Goal: Book appointment/travel/reservation

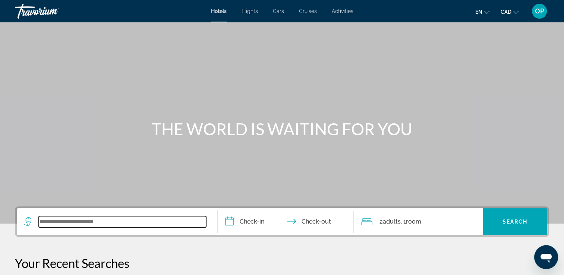
click at [79, 222] on input "Search widget" at bounding box center [122, 221] width 167 height 11
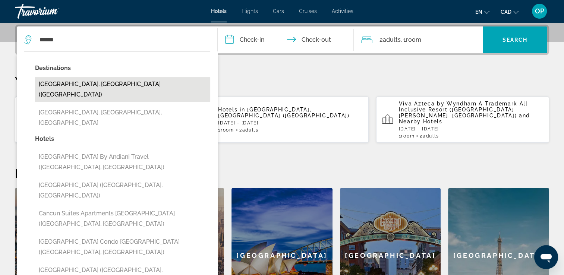
click at [93, 77] on button "Cancun, Mexico (CUN)" at bounding box center [122, 89] width 175 height 25
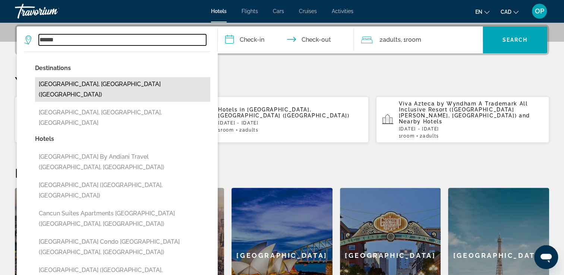
type input "**********"
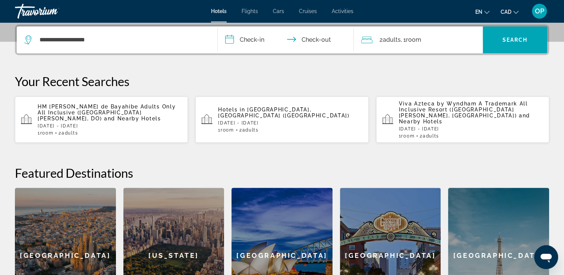
click at [265, 44] on input "**********" at bounding box center [287, 40] width 139 height 29
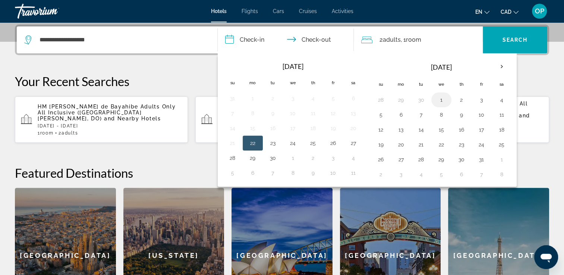
click at [438, 100] on button "1" at bounding box center [441, 100] width 12 height 10
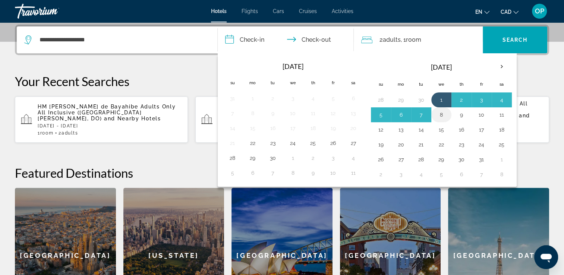
click at [440, 113] on button "8" at bounding box center [441, 115] width 12 height 10
type input "**********"
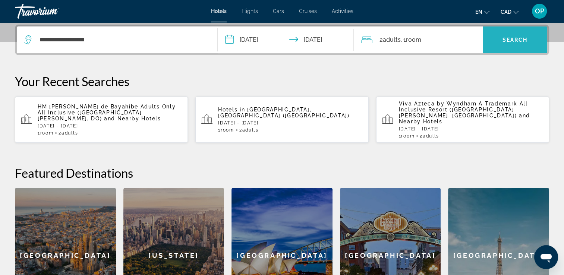
click at [511, 34] on span "Search widget" at bounding box center [514, 40] width 64 height 18
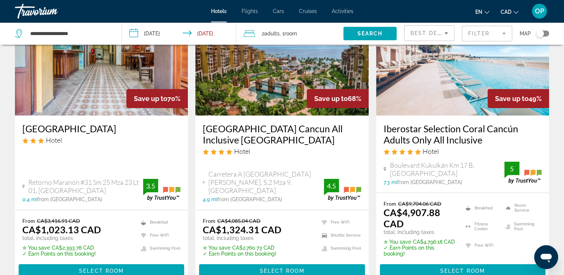
scroll to position [37, 0]
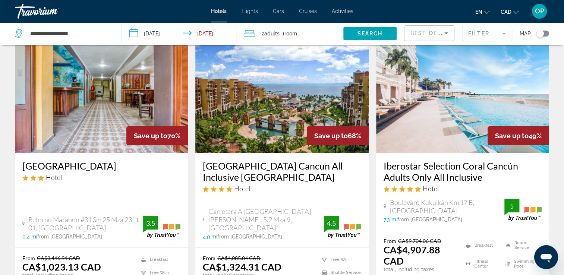
click at [476, 32] on mat-form-field "Filter" at bounding box center [487, 34] width 50 height 16
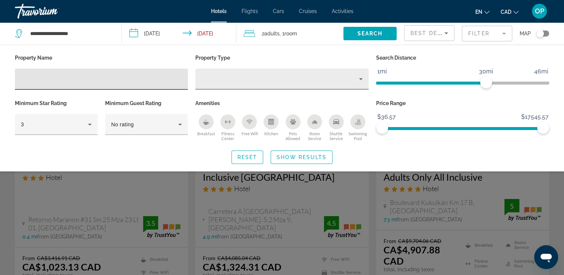
click at [304, 84] on div "Hotel Filters" at bounding box center [281, 79] width 161 height 21
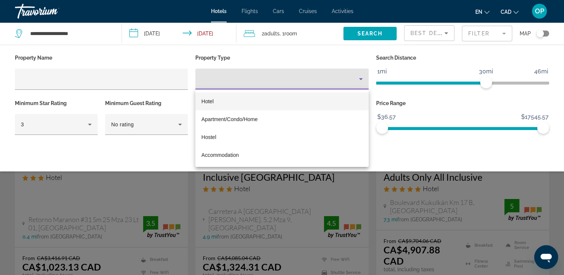
click at [304, 84] on div at bounding box center [282, 137] width 564 height 275
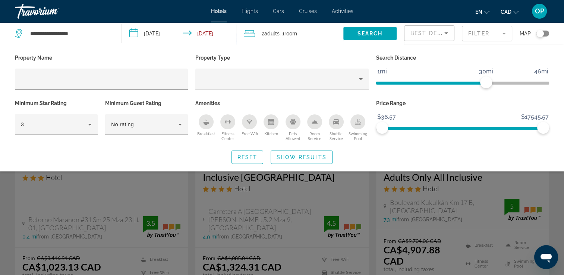
click at [204, 123] on icon "Breakfast" at bounding box center [206, 123] width 6 height 3
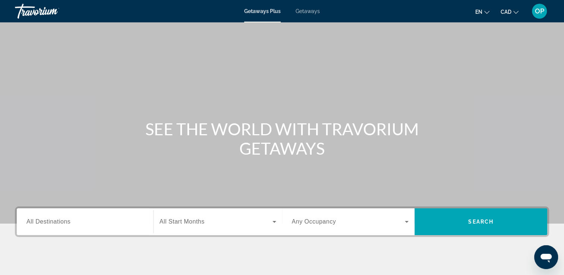
click at [66, 218] on span "All Destinations" at bounding box center [48, 221] width 44 height 6
click at [66, 218] on input "Destination All Destinations" at bounding box center [84, 222] width 117 height 9
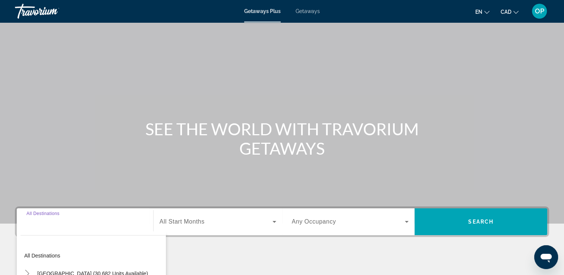
scroll to position [127, 0]
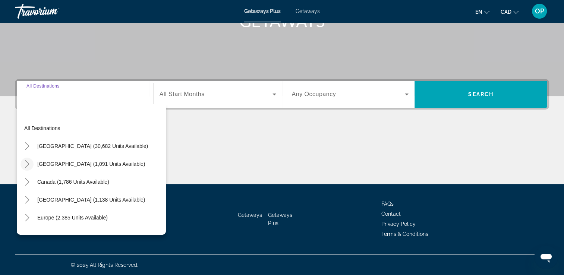
click at [25, 164] on icon "Toggle Mexico (1,091 units available)" at bounding box center [26, 163] width 7 height 7
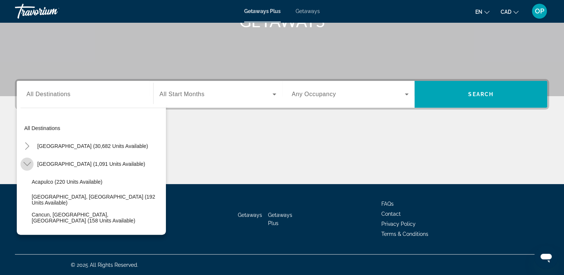
scroll to position [39, 0]
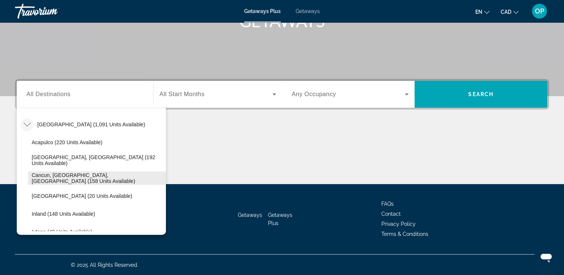
click at [61, 175] on span "Cancun, [GEOGRAPHIC_DATA], [GEOGRAPHIC_DATA] (158 units available)" at bounding box center [97, 178] width 130 height 12
type input "**********"
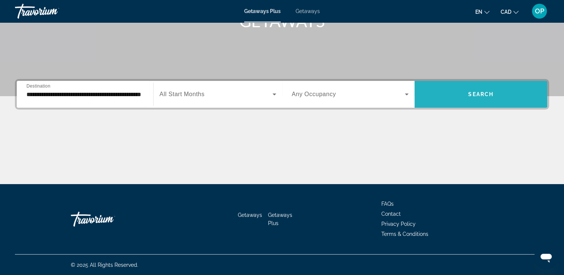
click at [486, 93] on span "Search" at bounding box center [480, 94] width 25 height 6
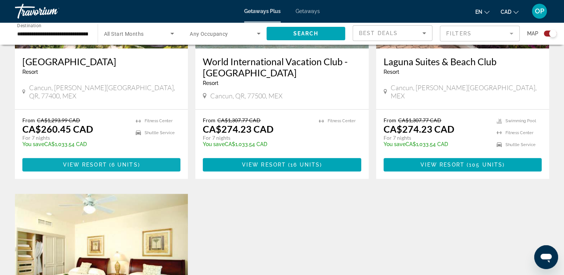
scroll to position [298, 0]
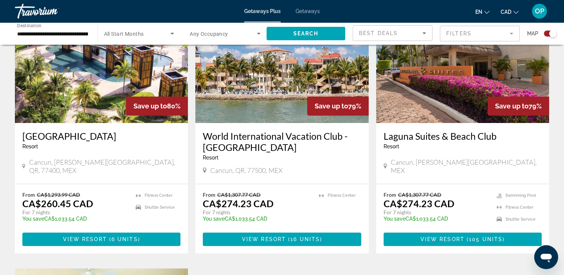
click at [95, 99] on img "Main content" at bounding box center [101, 63] width 173 height 119
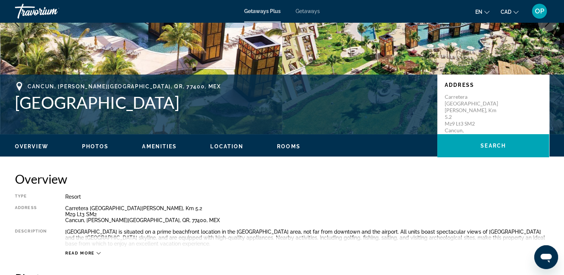
scroll to position [186, 0]
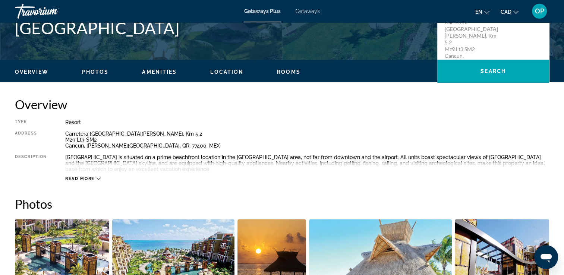
click at [89, 177] on span "Read more" at bounding box center [79, 178] width 29 height 5
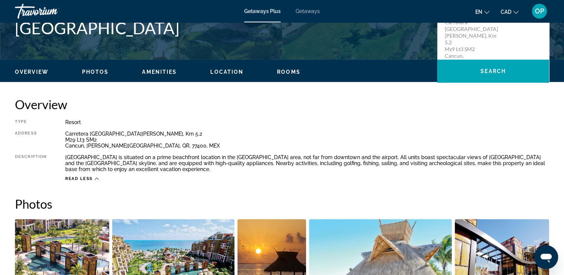
drag, startPoint x: 17, startPoint y: 31, endPoint x: 331, endPoint y: 28, distance: 313.7
click at [331, 28] on h1 "[GEOGRAPHIC_DATA]" at bounding box center [222, 27] width 415 height 19
drag, startPoint x: 331, startPoint y: 28, endPoint x: 296, endPoint y: 31, distance: 34.8
copy h1 "[GEOGRAPHIC_DATA]"
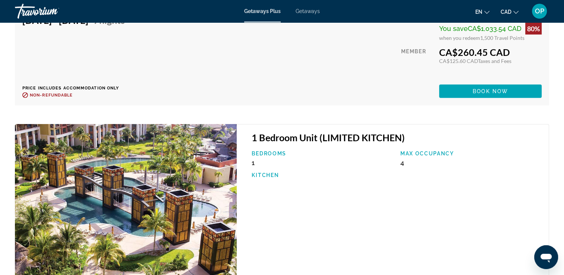
scroll to position [1713, 0]
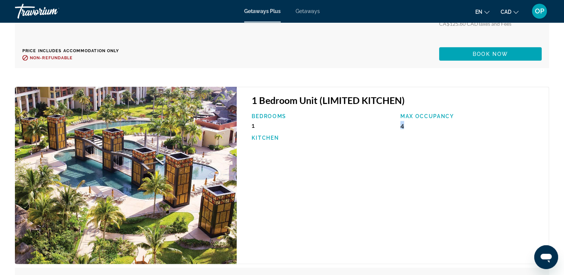
drag, startPoint x: 401, startPoint y: 126, endPoint x: 407, endPoint y: 125, distance: 6.1
click at [407, 125] on div "Max Occupancy 4" at bounding box center [470, 121] width 148 height 16
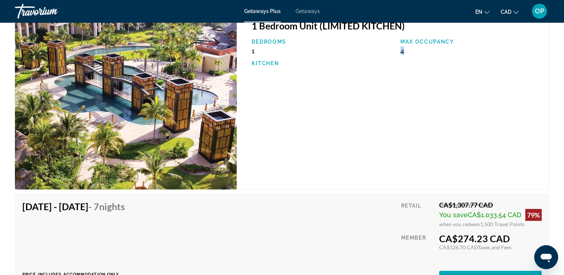
scroll to position [1862, 0]
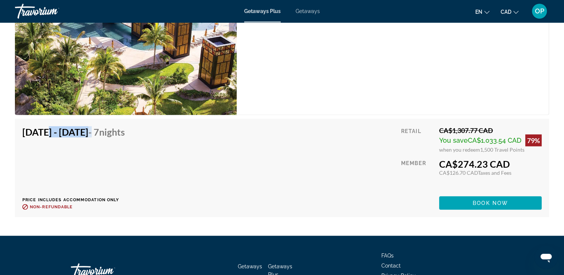
drag, startPoint x: 39, startPoint y: 126, endPoint x: 133, endPoint y: 135, distance: 94.7
click at [125, 135] on h4 "[DATE] - [DATE] - 7 Nights" at bounding box center [73, 131] width 102 height 11
click at [316, 136] on div "[DATE] - [DATE] - 7 Nights Price includes accommodation only Refundable until :…" at bounding box center [281, 167] width 519 height 83
drag, startPoint x: 39, startPoint y: 127, endPoint x: 66, endPoint y: 128, distance: 26.8
click at [66, 128] on h4 "[DATE] - [DATE] - 7 Nights" at bounding box center [73, 131] width 102 height 11
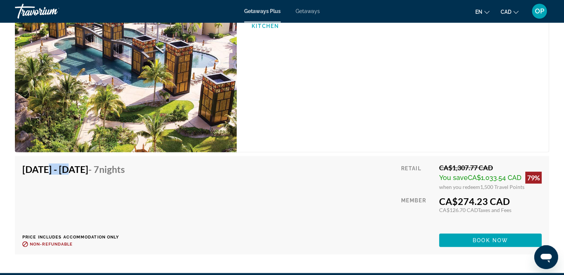
scroll to position [1788, 0]
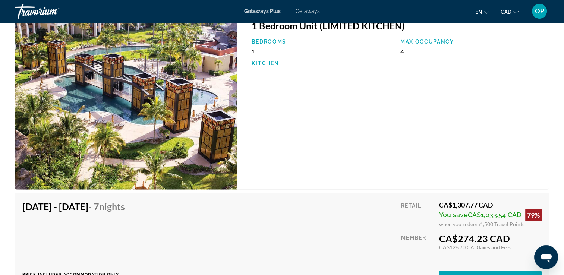
click at [382, 128] on div "1 Bedroom Unit (LIMITED KITCHEN) Bedrooms 1 Max Occupancy 4 Kitchen" at bounding box center [393, 100] width 312 height 177
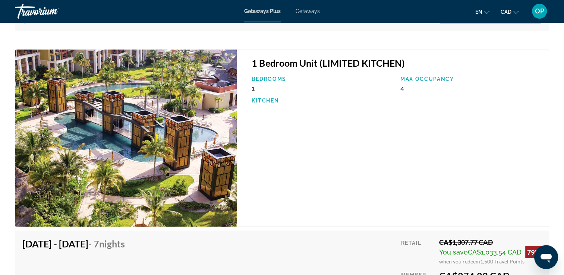
scroll to position [1713, 0]
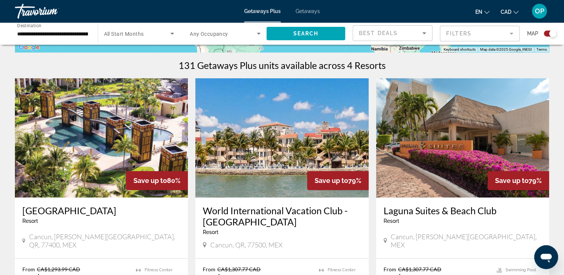
scroll to position [261, 0]
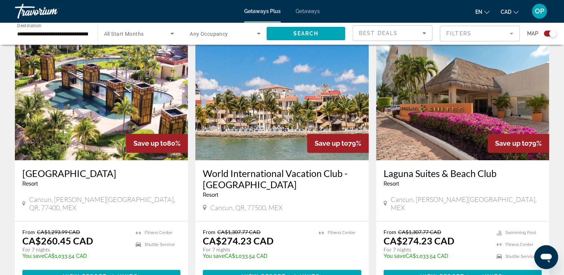
click at [273, 114] on img "Main content" at bounding box center [281, 100] width 173 height 119
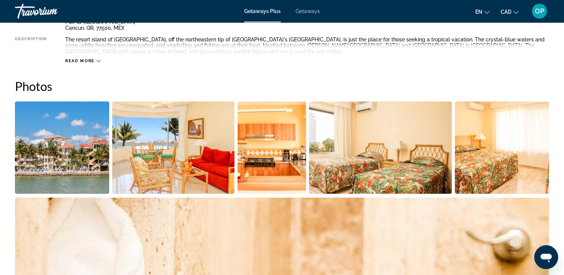
scroll to position [261, 0]
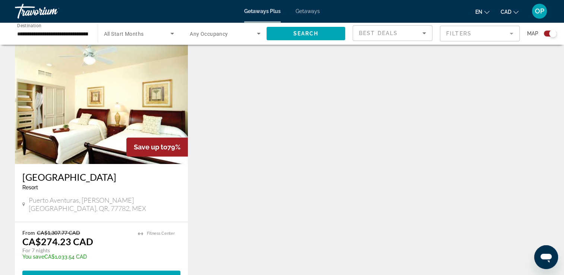
scroll to position [559, 0]
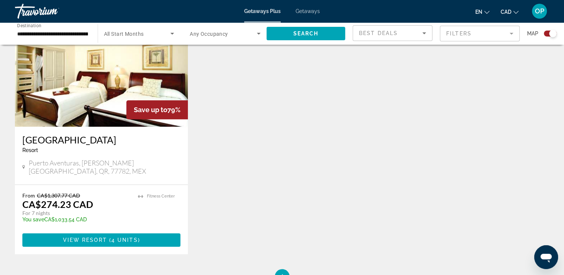
click at [305, 8] on div "Getaways Plus Getaways en English Español Français Italiano Português русский C…" at bounding box center [282, 10] width 564 height 19
click at [307, 11] on span "Getaways" at bounding box center [307, 11] width 24 height 6
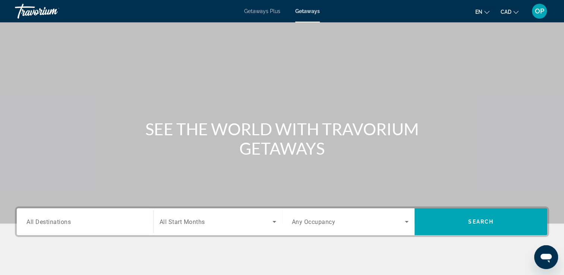
click at [63, 218] on span "All Destinations" at bounding box center [48, 221] width 44 height 7
click at [63, 218] on input "Destination All Destinations" at bounding box center [84, 222] width 117 height 9
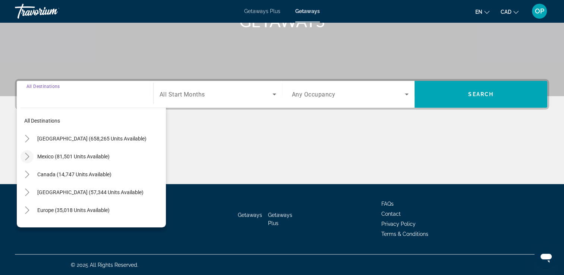
click at [26, 158] on icon "Toggle Mexico (81,501 units available)" at bounding box center [26, 156] width 7 height 7
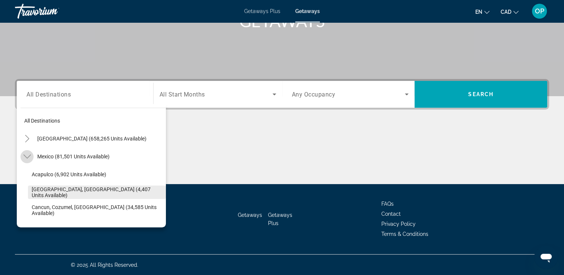
scroll to position [39, 0]
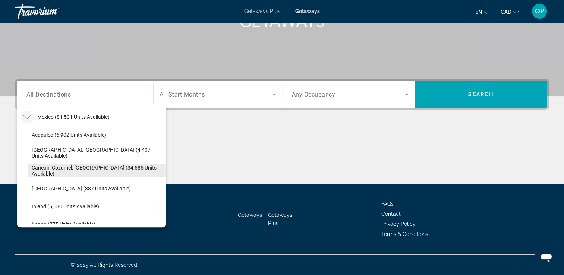
click at [61, 163] on span "Search widget" at bounding box center [97, 171] width 138 height 18
type input "**********"
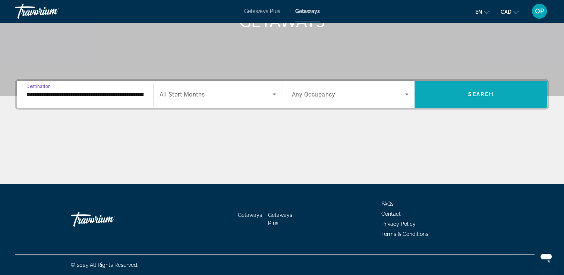
click at [456, 94] on span "Search widget" at bounding box center [480, 94] width 133 height 18
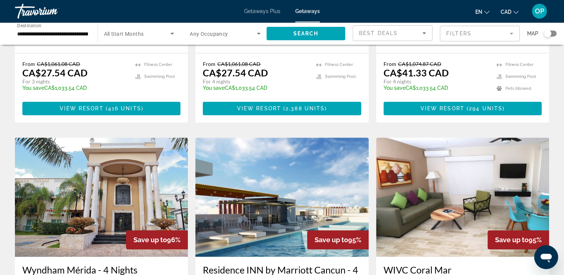
scroll to position [819, 0]
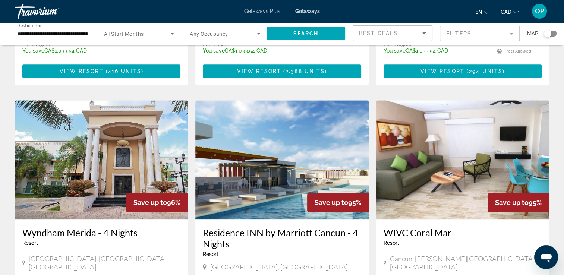
click at [254, 134] on img "Main content" at bounding box center [281, 159] width 173 height 119
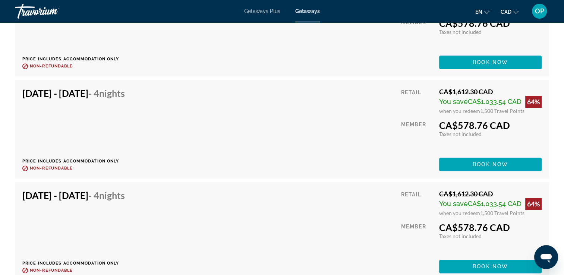
scroll to position [9420, 0]
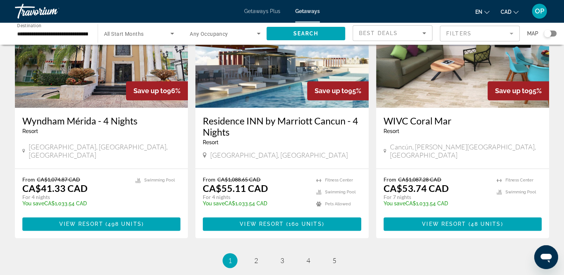
scroll to position [974, 0]
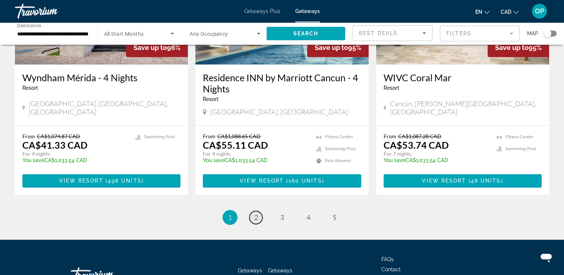
click at [255, 213] on span "2" at bounding box center [256, 217] width 4 height 8
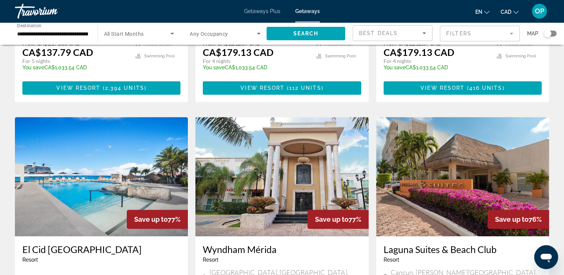
scroll to position [559, 0]
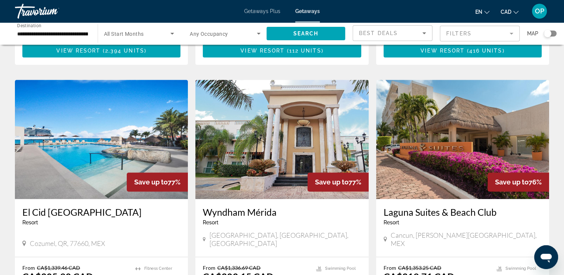
click at [59, 125] on img "Main content" at bounding box center [101, 139] width 173 height 119
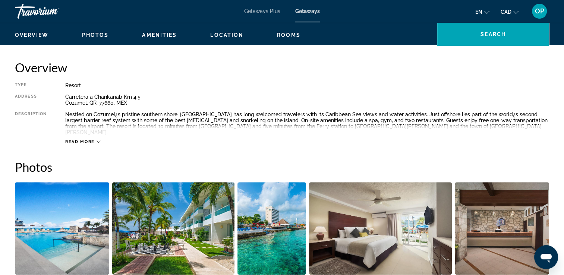
scroll to position [186, 0]
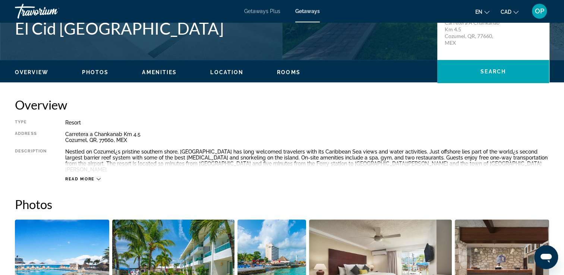
drag, startPoint x: 16, startPoint y: 27, endPoint x: 219, endPoint y: 28, distance: 203.8
click at [219, 28] on h1 "El Cid [GEOGRAPHIC_DATA]" at bounding box center [222, 28] width 415 height 19
drag, startPoint x: 219, startPoint y: 28, endPoint x: 160, endPoint y: 32, distance: 59.8
copy h1 "El Cid [GEOGRAPHIC_DATA]"
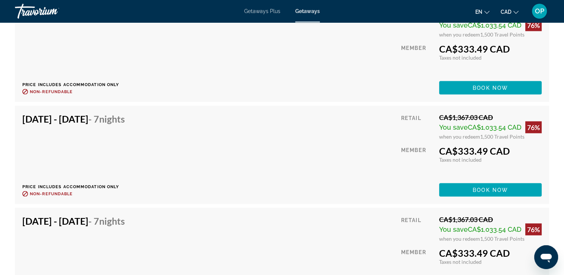
scroll to position [1452, 0]
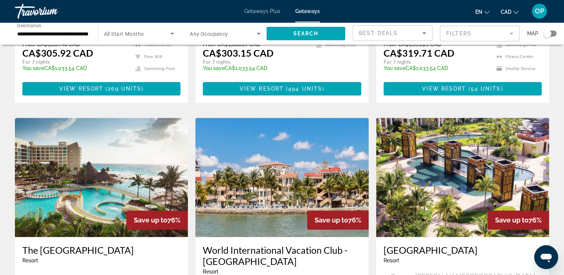
scroll to position [819, 0]
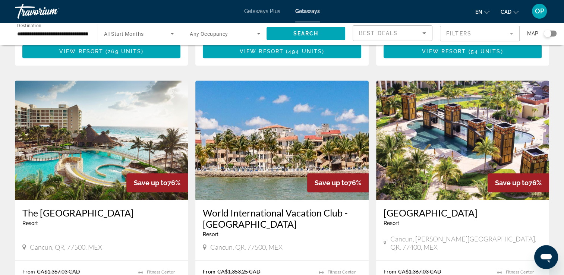
click at [441, 115] on img "Main content" at bounding box center [462, 139] width 173 height 119
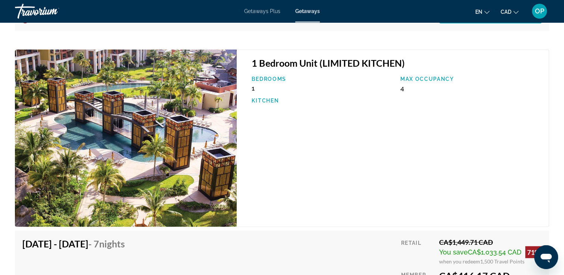
scroll to position [1825, 0]
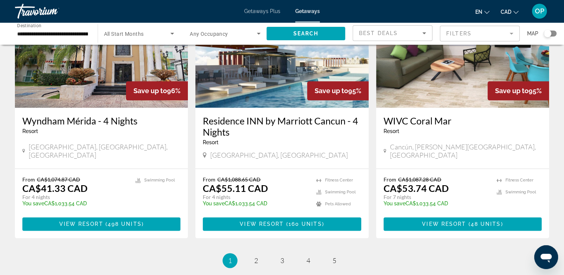
scroll to position [968, 0]
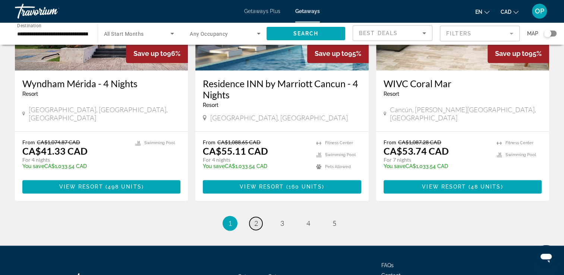
click at [254, 219] on span "2" at bounding box center [256, 223] width 4 height 8
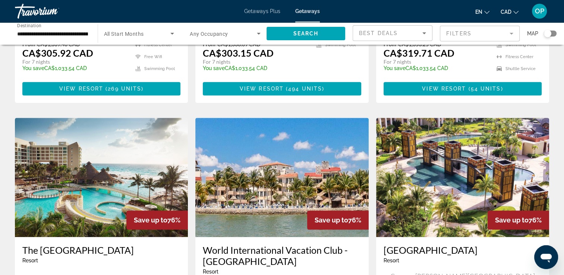
scroll to position [819, 0]
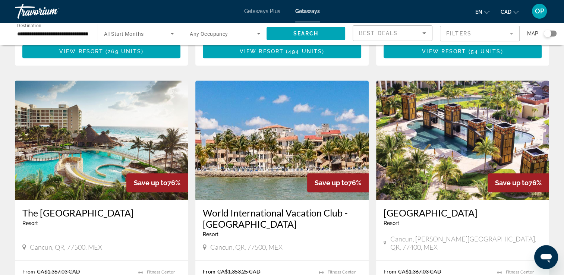
click at [93, 93] on img "Main content" at bounding box center [101, 139] width 173 height 119
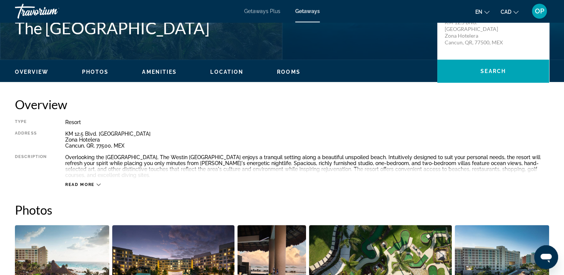
scroll to position [149, 0]
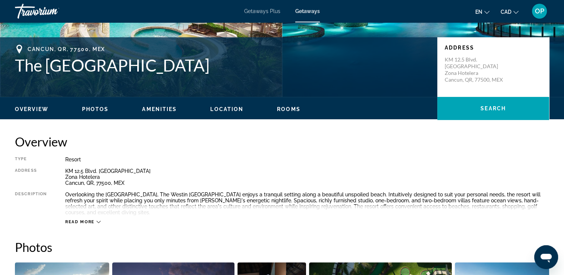
click at [82, 220] on span "Read more" at bounding box center [79, 221] width 29 height 5
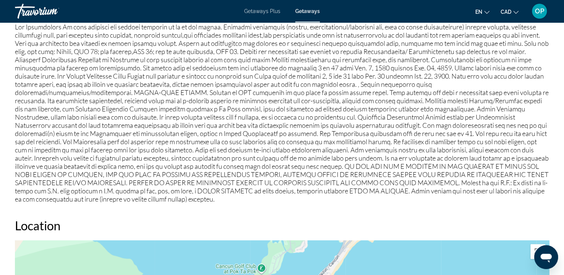
scroll to position [708, 0]
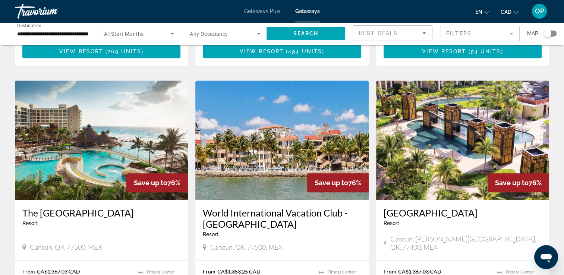
scroll to position [963, 0]
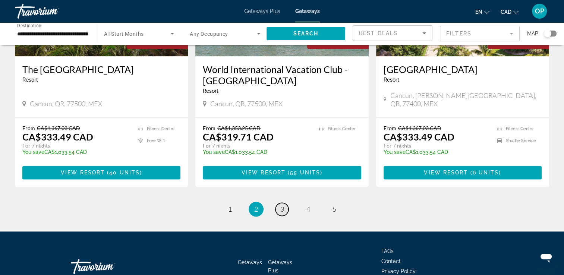
click at [282, 205] on span "3" at bounding box center [282, 209] width 4 height 8
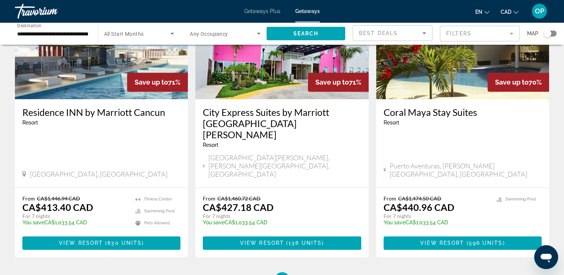
scroll to position [968, 0]
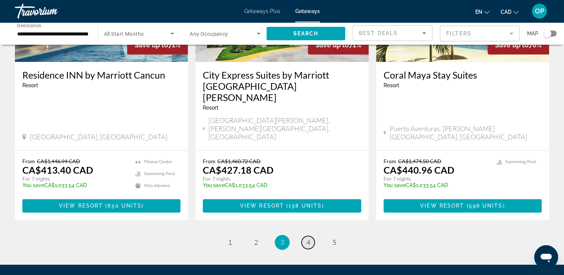
click at [308, 238] on span "4" at bounding box center [308, 242] width 4 height 8
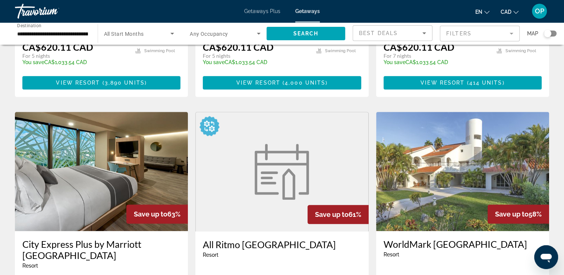
scroll to position [840, 0]
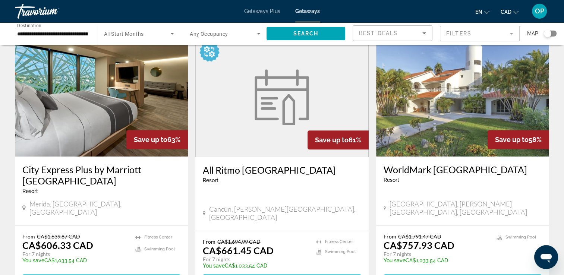
click at [266, 111] on figure "Main content" at bounding box center [282, 97] width 172 height 119
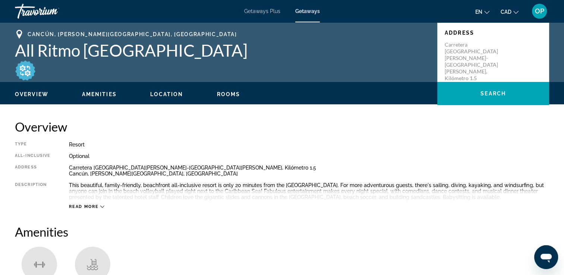
scroll to position [37, 0]
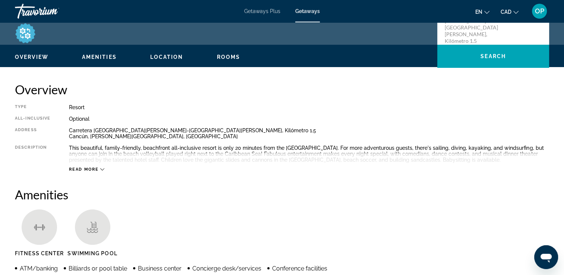
click at [86, 170] on span "Read more" at bounding box center [83, 169] width 29 height 5
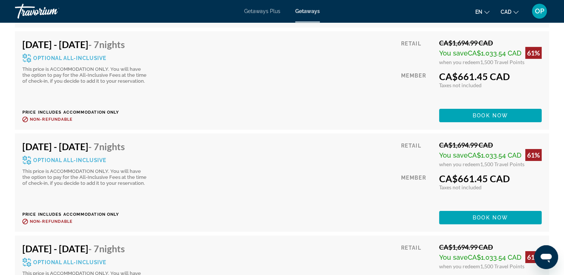
scroll to position [2458, 0]
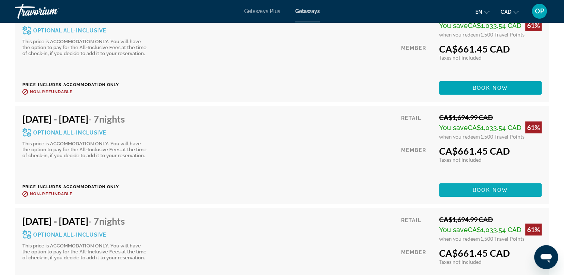
click at [492, 187] on span "Book now" at bounding box center [489, 190] width 35 height 6
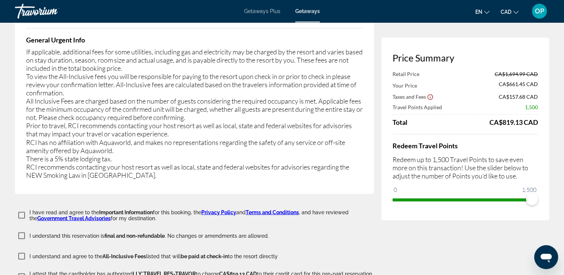
scroll to position [1304, 0]
